Goal: Transaction & Acquisition: Purchase product/service

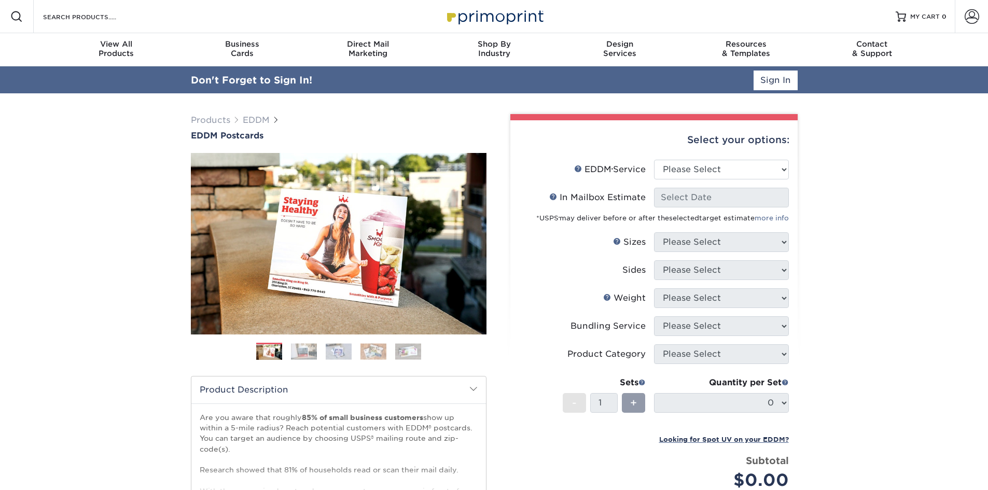
click at [727, 145] on div "Select your options:" at bounding box center [654, 139] width 271 height 39
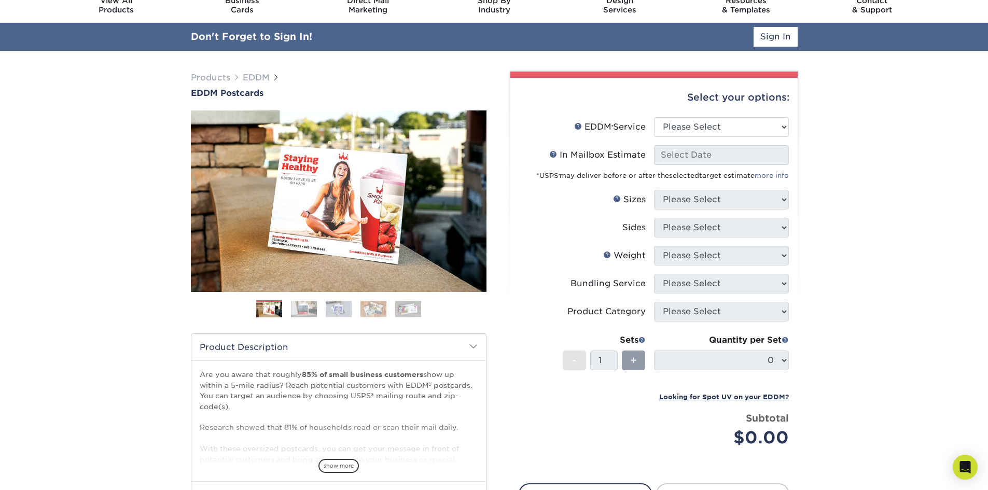
scroll to position [104, 0]
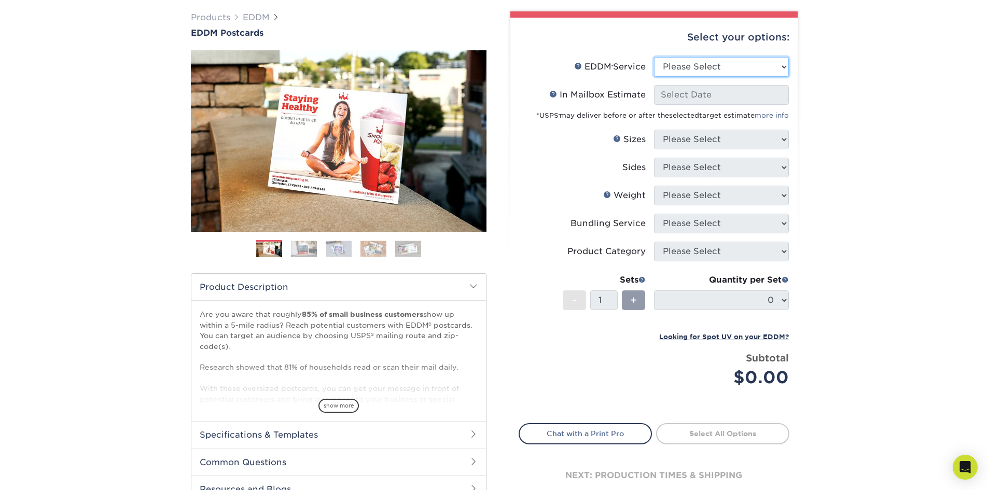
click at [746, 66] on select "Please Select Full Service Print Only" at bounding box center [721, 67] width 135 height 20
select select "full_service"
click at [654, 57] on select "Please Select Full Service Print Only" at bounding box center [721, 67] width 135 height 20
select select "-1"
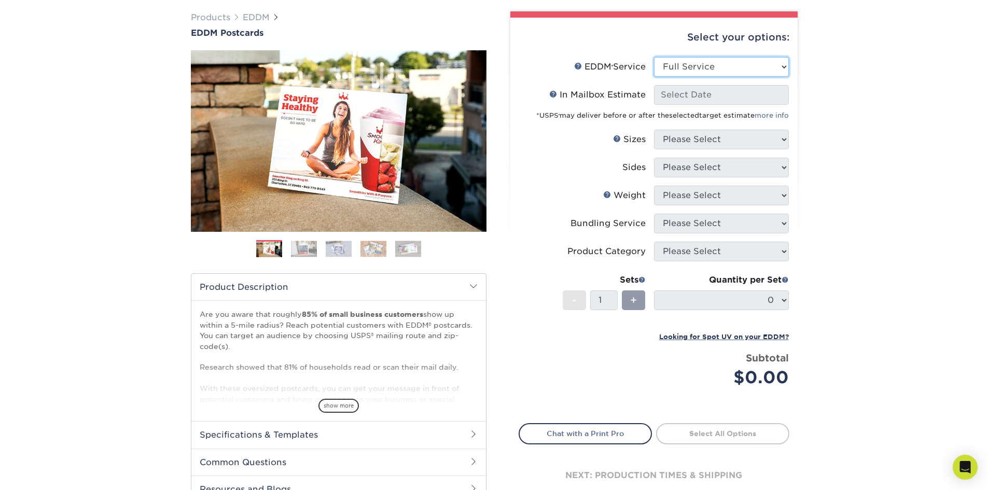
select select "-1"
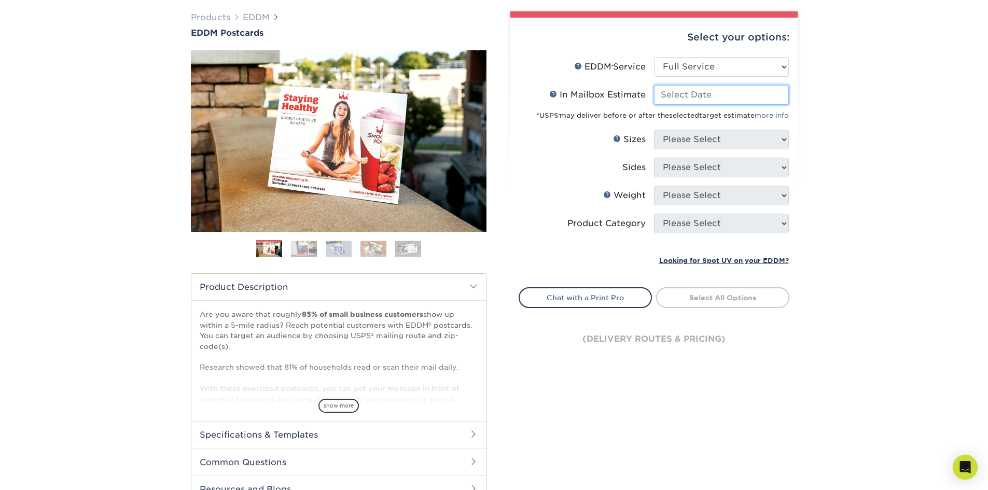
click at [746, 95] on input "In Mailbox Estimate Help In Mailbox Estimate" at bounding box center [721, 95] width 135 height 20
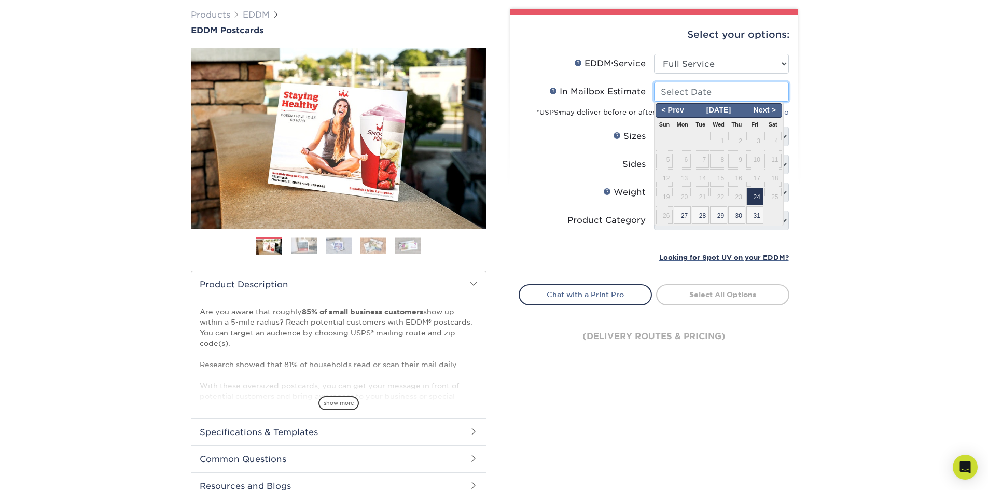
scroll to position [76, 0]
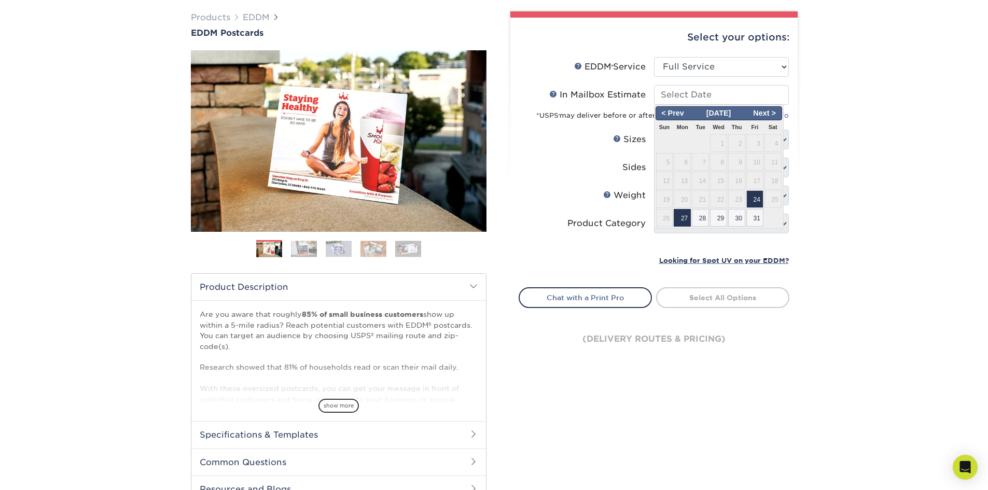
click at [685, 221] on span "27" at bounding box center [682, 218] width 17 height 18
type input "[DATE]"
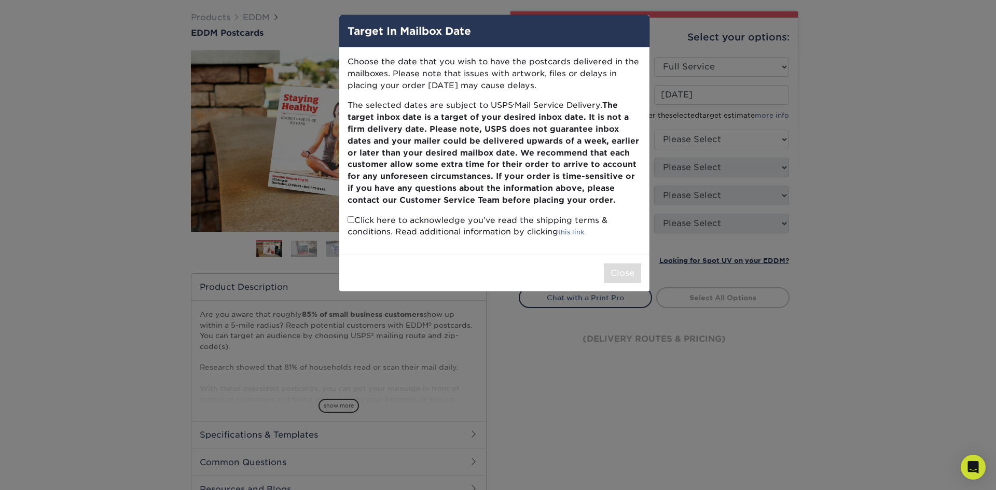
click at [643, 268] on div "Close" at bounding box center [494, 273] width 310 height 37
click at [348, 218] on input "checkbox" at bounding box center [351, 219] width 7 height 7
checkbox input "true"
click at [620, 280] on button "Close" at bounding box center [622, 274] width 37 height 20
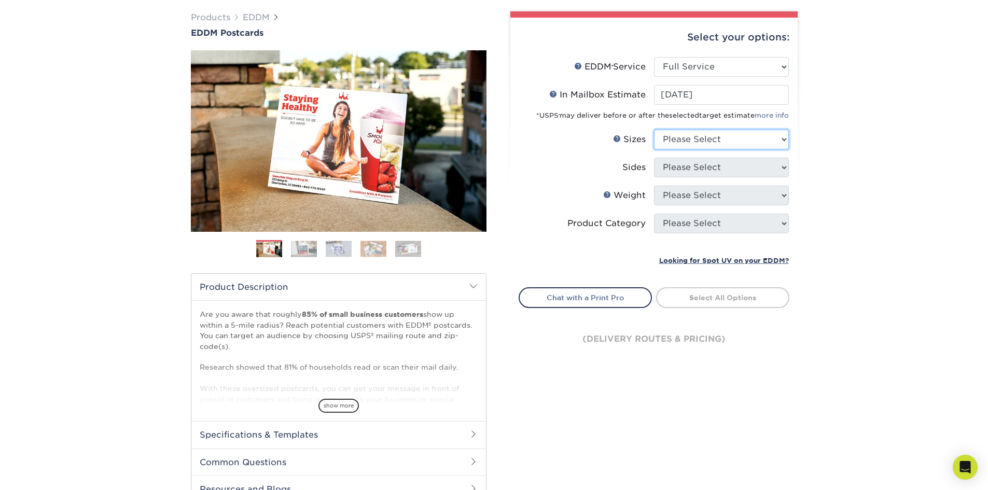
click at [702, 136] on select "Please Select 4.5" x 12" 6" x 12" 6.5" x 8" 6.5" x 9" 6.5" x 12" 7" x 8.5" 8" x…" at bounding box center [721, 140] width 135 height 20
select select "6.50x9.00"
click at [654, 130] on select "Please Select 4.5" x 12" 6" x 12" 6.5" x 8" 6.5" x 9" 6.5" x 12" 7" x 8.5" 8" x…" at bounding box center [721, 140] width 135 height 20
click at [707, 171] on select "Please Select Print Both Sides Print Front Only" at bounding box center [721, 168] width 135 height 20
select select "13abbda7-1d64-4f25-8bb2-c179b224825d"
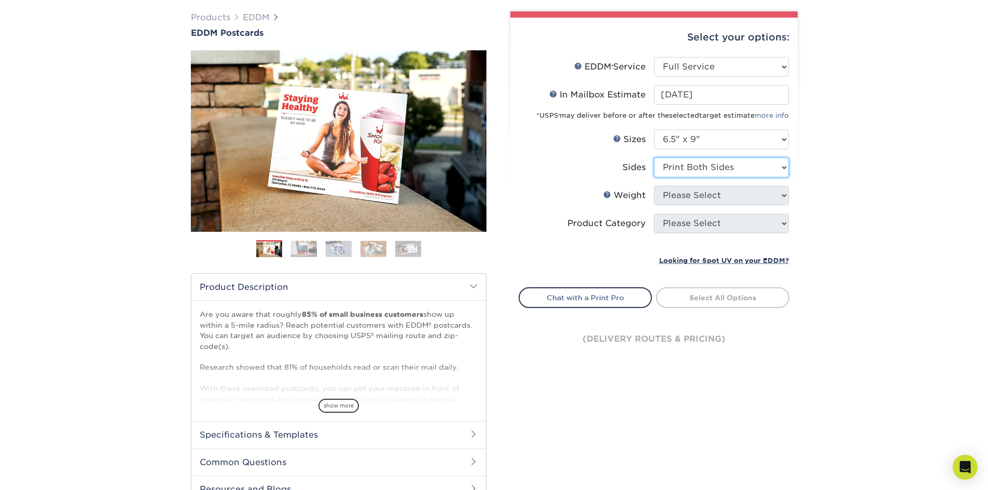
click at [654, 158] on select "Please Select Print Both Sides Print Front Only" at bounding box center [721, 168] width 135 height 20
click at [709, 194] on select "Please Select 16PT 14PT" at bounding box center [721, 196] width 135 height 20
select select "14PT"
click at [654, 186] on select "Please Select 16PT 14PT" at bounding box center [721, 196] width 135 height 20
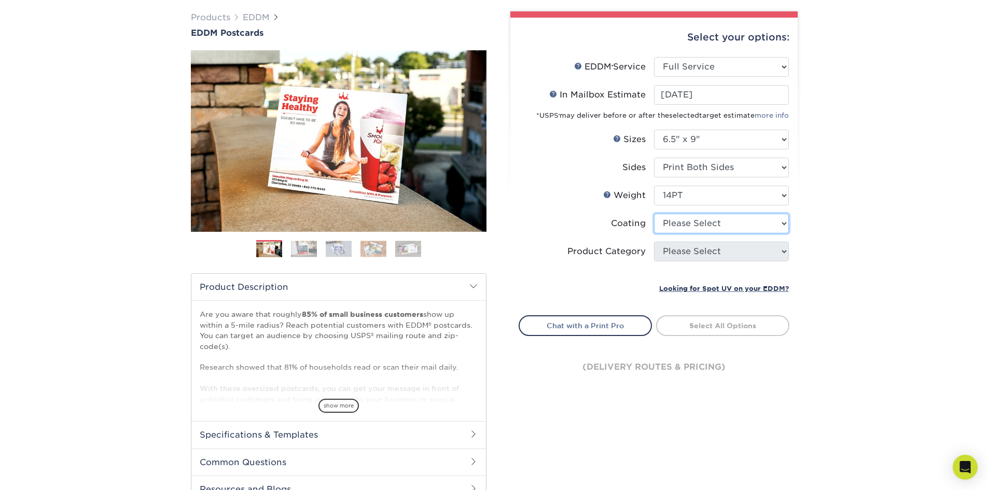
click at [711, 225] on select at bounding box center [721, 224] width 135 height 20
select select "1e8116af-acfc-44b1-83dc-8181aa338834"
click at [654, 214] on select at bounding box center [721, 224] width 135 height 20
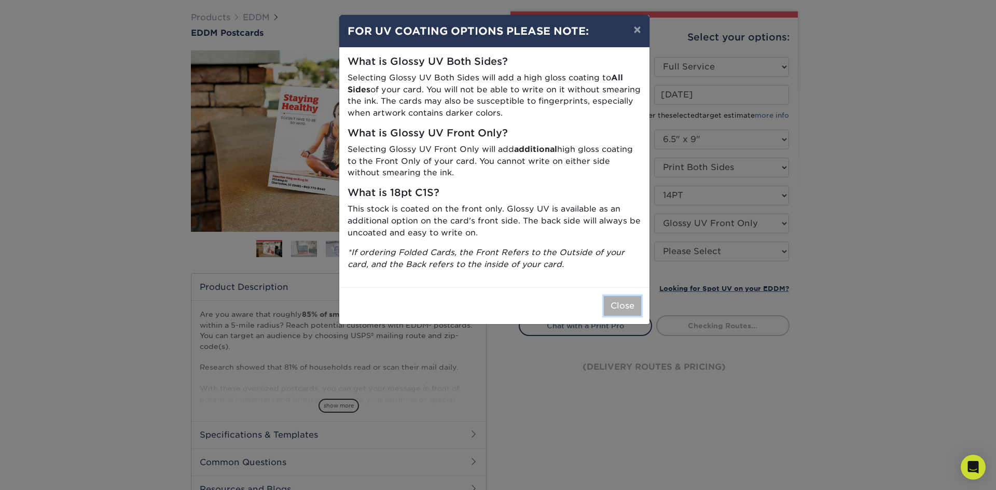
click at [626, 302] on button "Close" at bounding box center [622, 306] width 37 height 20
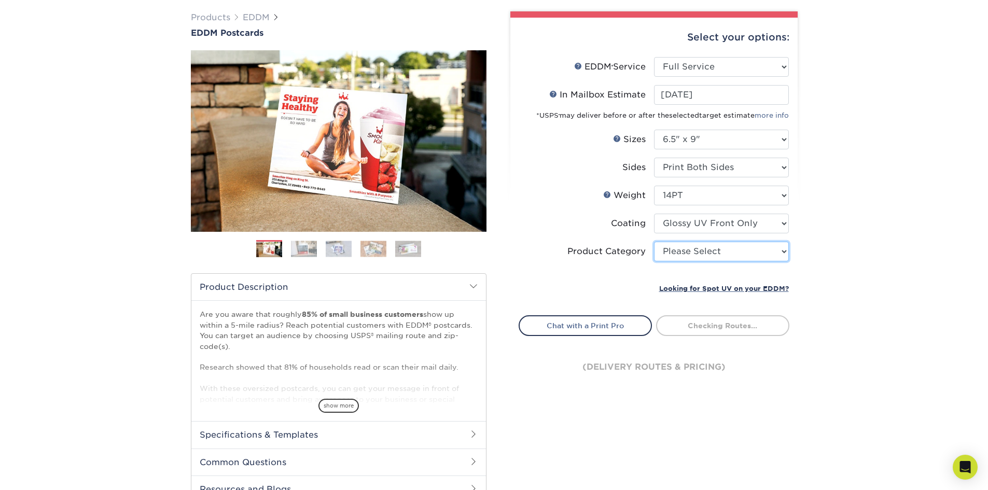
click at [701, 250] on select "Please Select Postcards" at bounding box center [721, 252] width 135 height 20
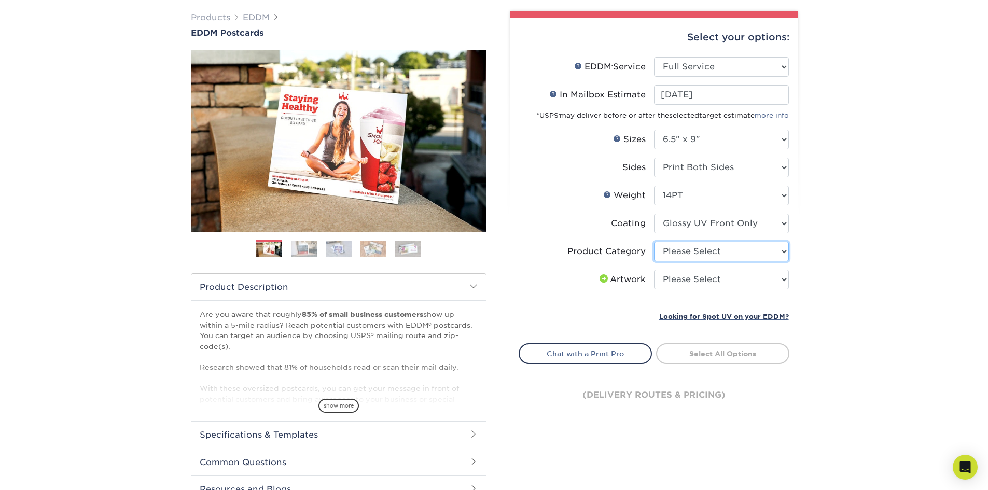
select select "9b7272e0-d6c8-4c3c-8e97-d3a1bcdab858"
click at [654, 242] on select "Please Select Postcards" at bounding box center [721, 252] width 135 height 20
click at [751, 283] on select "Please Select I will upload files I need a design - $150" at bounding box center [721, 280] width 135 height 20
select select "upload"
click at [654, 270] on select "Please Select I will upload files I need a design - $150" at bounding box center [721, 280] width 135 height 20
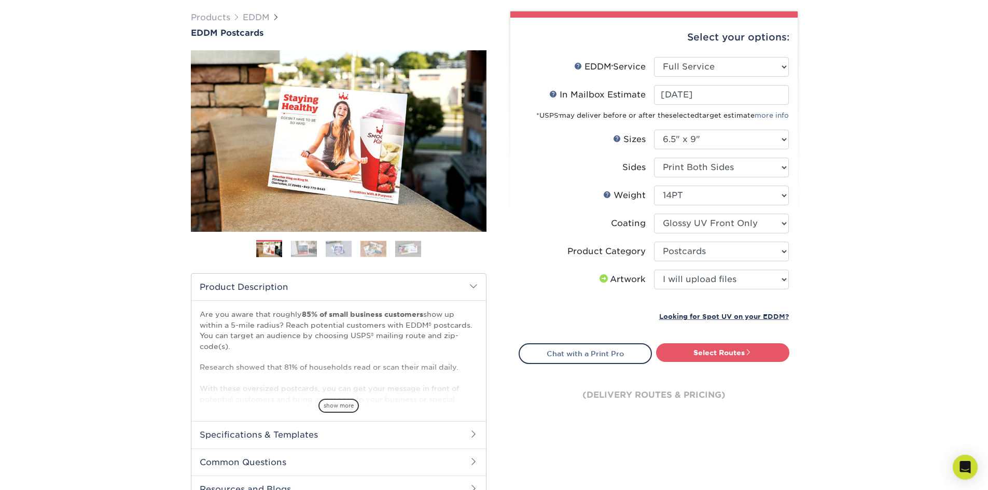
click at [732, 307] on li "Sets - 1 + Quantity per Set 100 – $134.00 250 – $186.00 500 – $207.00 1000 – $2…" at bounding box center [654, 304] width 270 height 12
click at [713, 351] on link "Select Routes" at bounding box center [722, 352] width 133 height 19
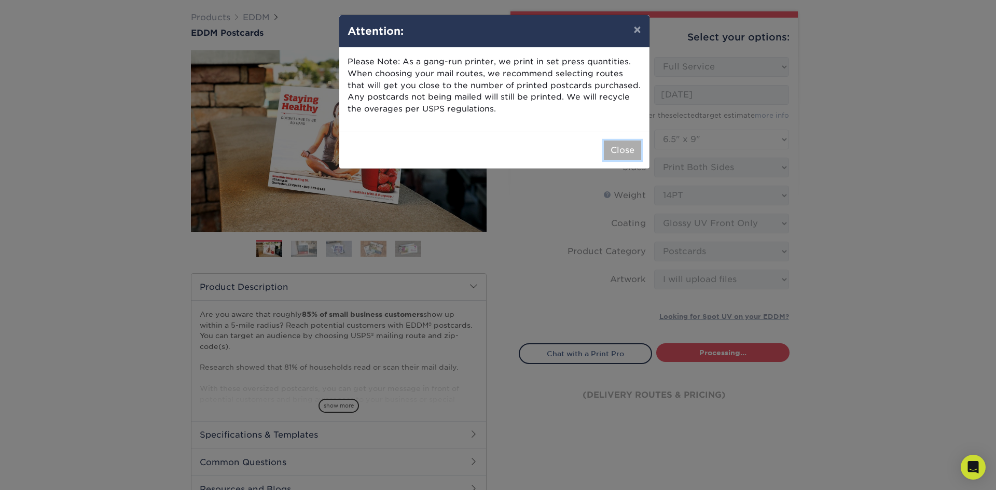
click at [626, 147] on button "Close" at bounding box center [622, 151] width 37 height 20
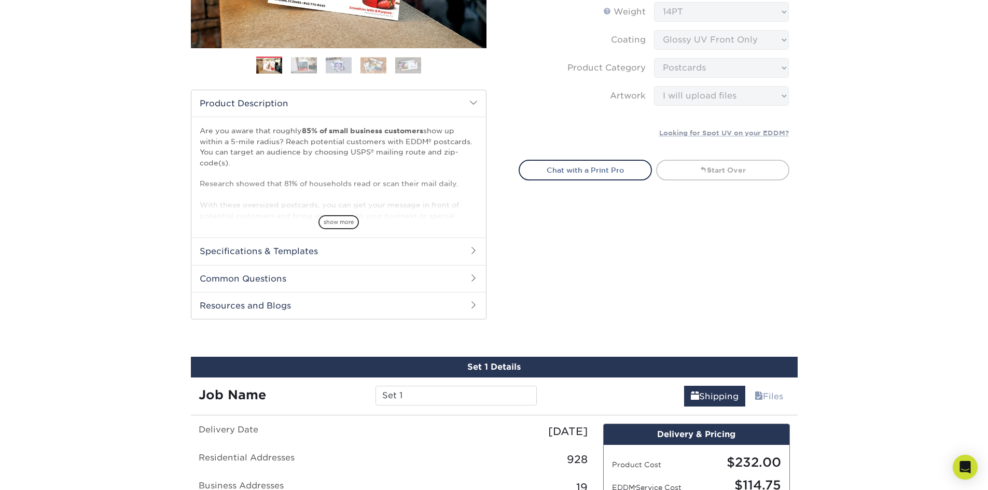
scroll to position [467, 0]
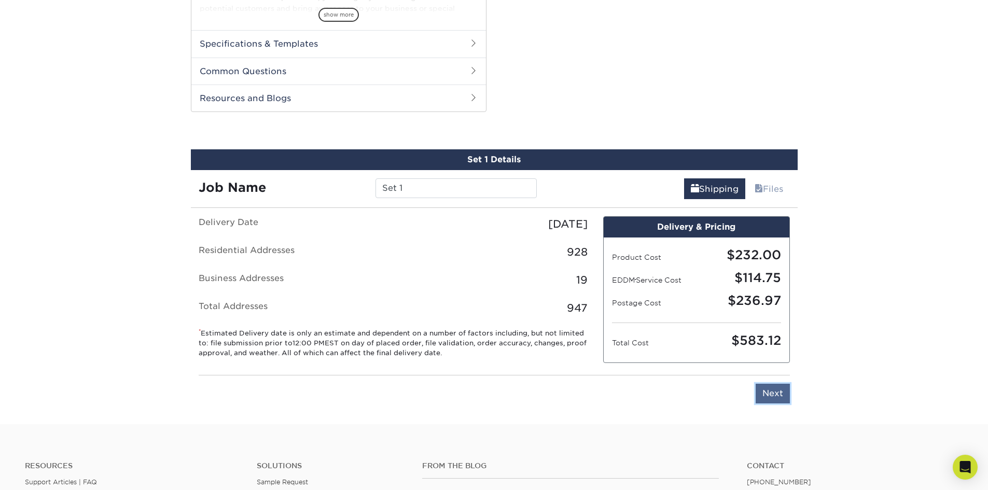
click at [774, 397] on input "Next" at bounding box center [773, 394] width 34 height 20
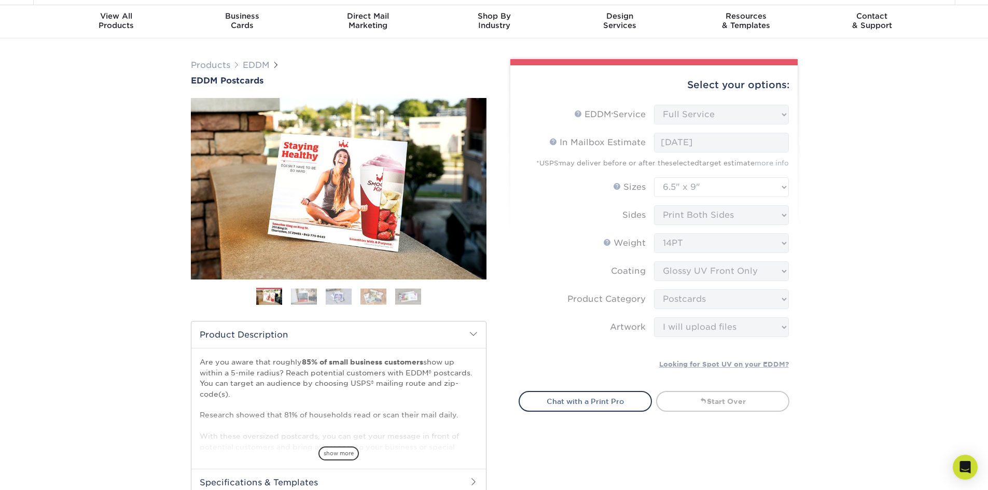
scroll to position [0, 0]
